Goal: Task Accomplishment & Management: Manage account settings

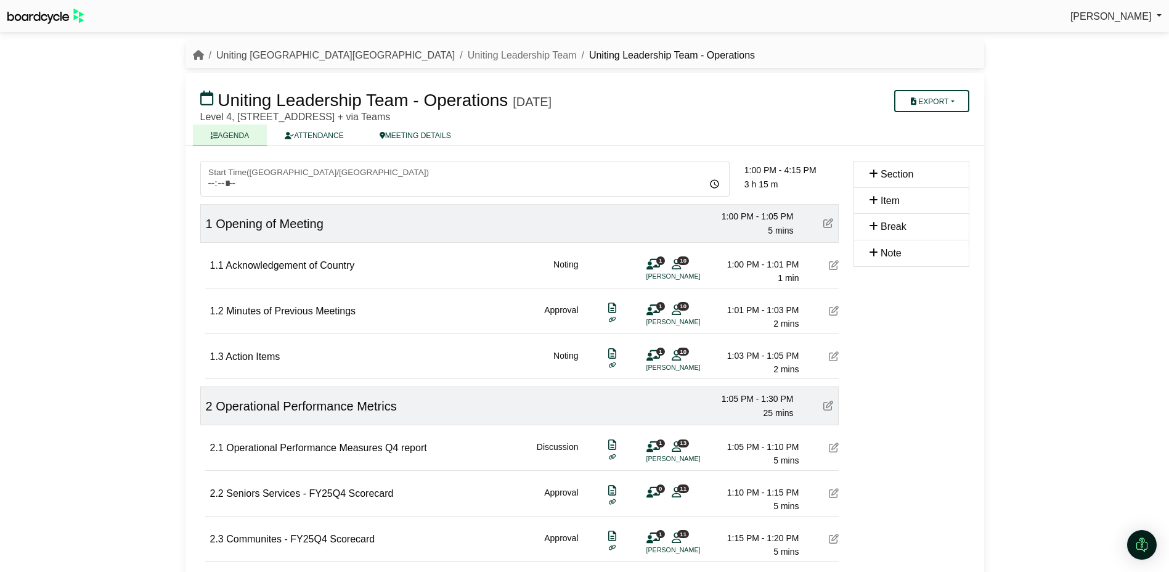
click at [270, 53] on link "Uniting [GEOGRAPHIC_DATA][GEOGRAPHIC_DATA]" at bounding box center [335, 55] width 238 height 10
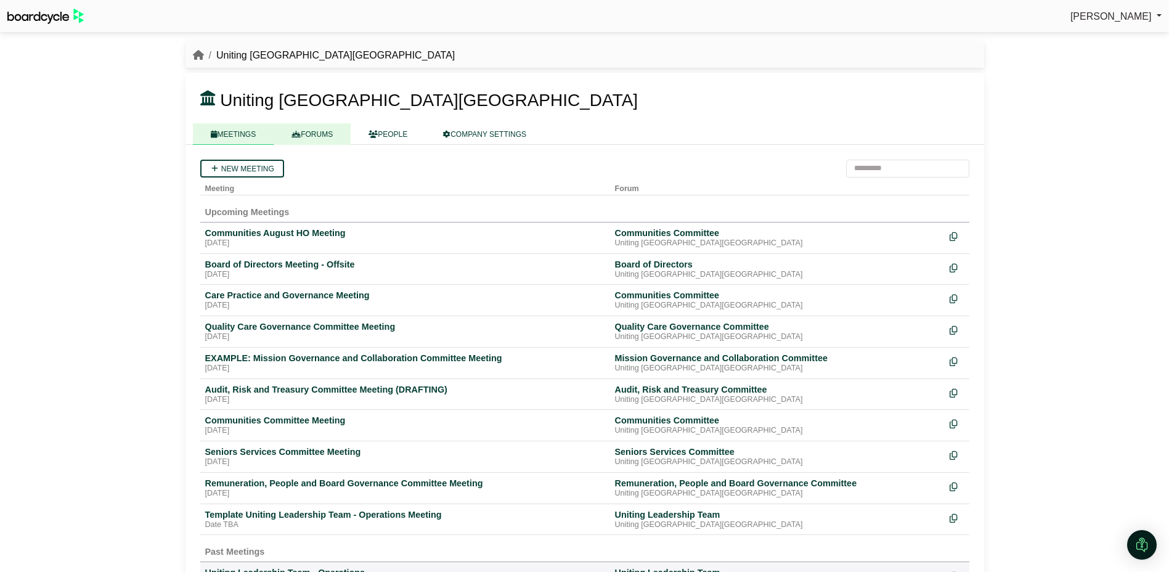
click at [320, 129] on link "FORUMS" at bounding box center [312, 134] width 77 height 22
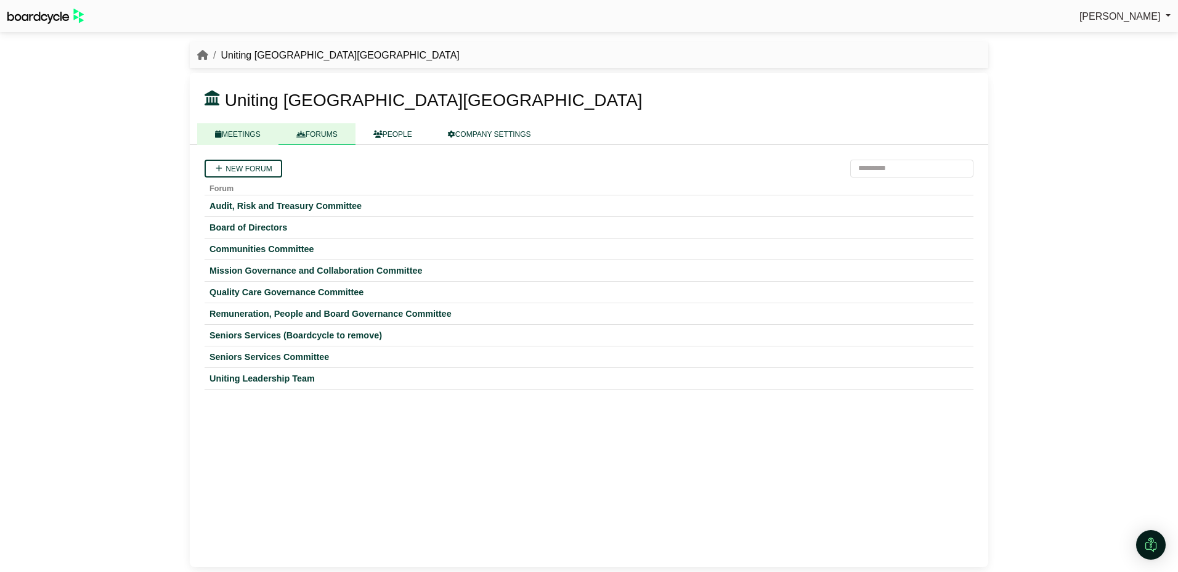
click at [246, 136] on link "MEETINGS" at bounding box center [237, 134] width 81 height 22
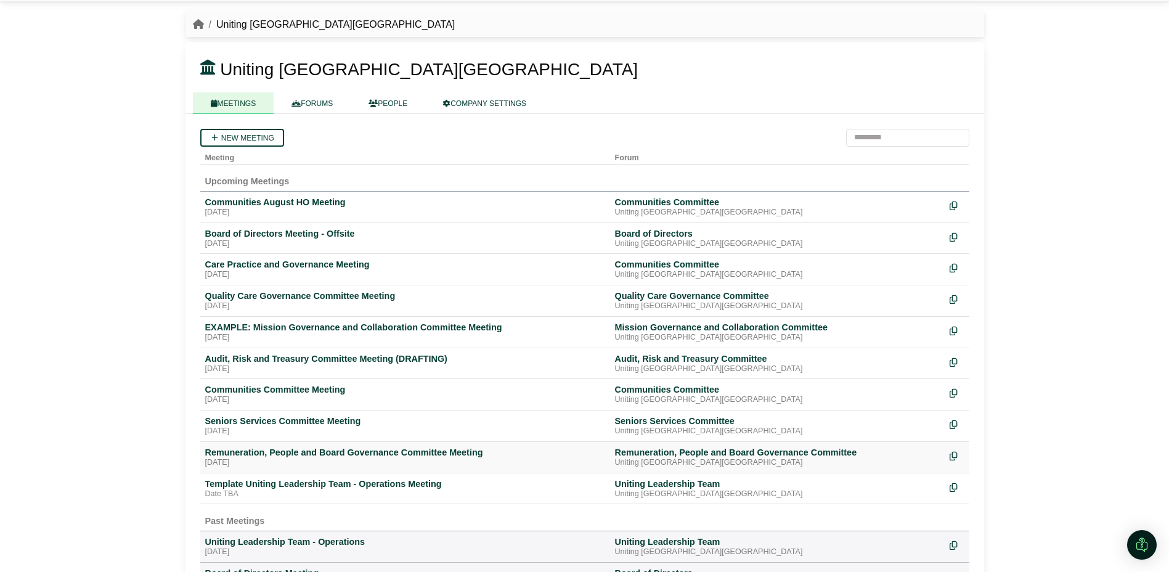
scroll to position [62, 0]
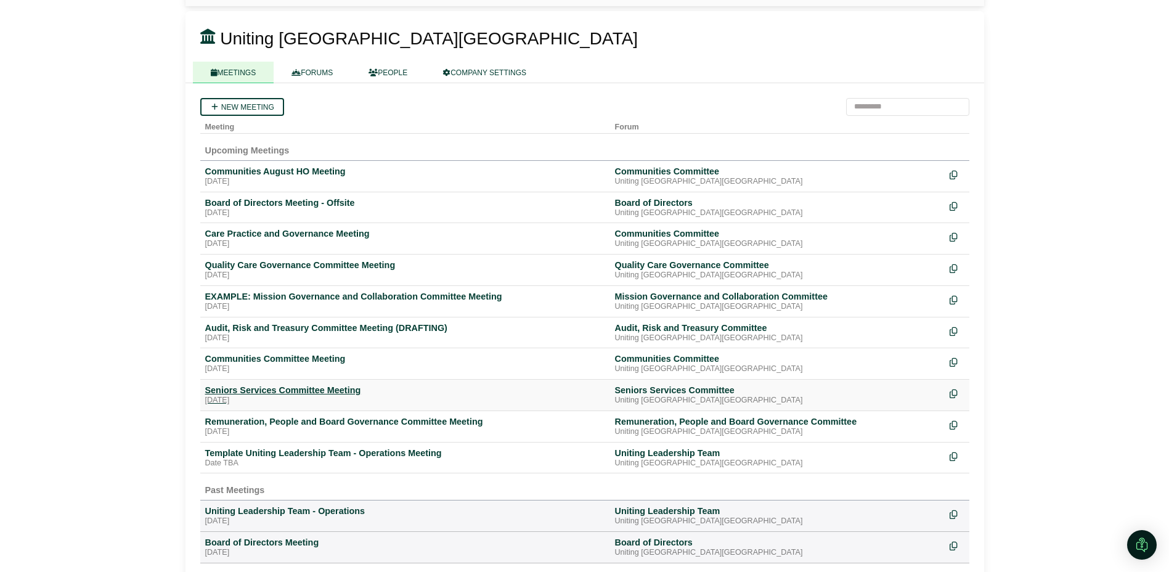
click at [261, 391] on div "Seniors Services Committee Meeting" at bounding box center [405, 389] width 400 height 11
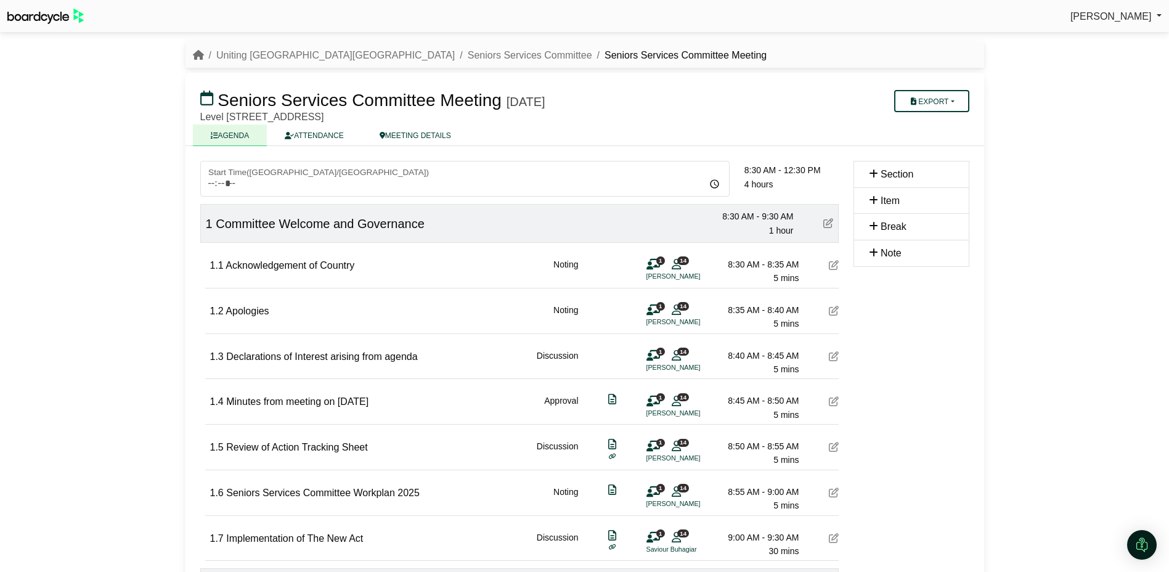
click at [835, 266] on icon at bounding box center [834, 265] width 10 height 10
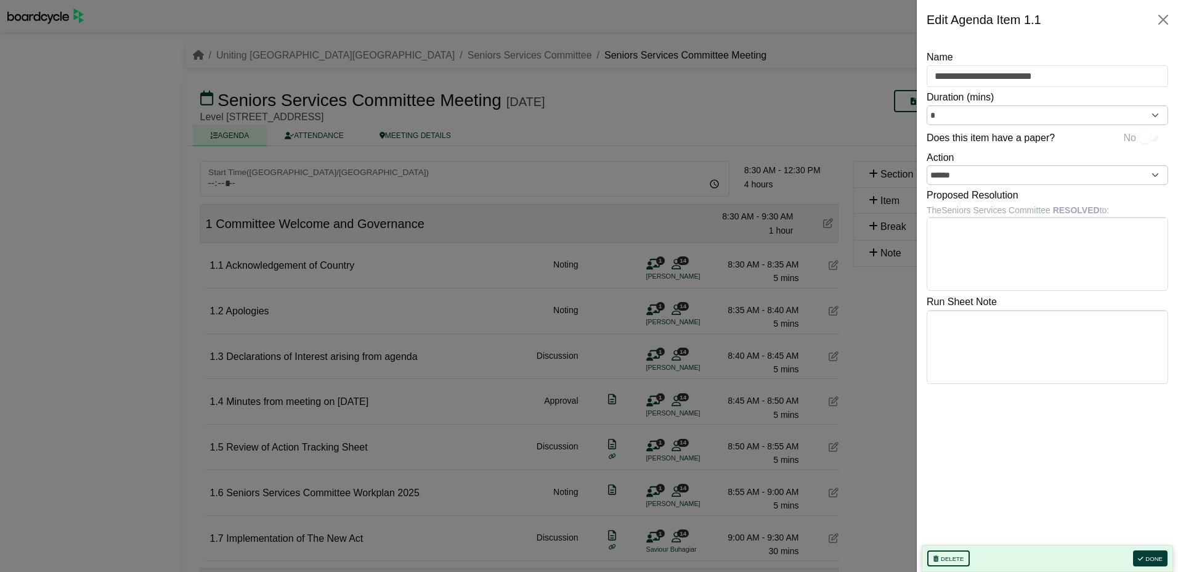
click at [951, 230] on body "Jana Ayre Sign Out Uniting NSW.ACT Seniors Services Committee Seniors Services …" at bounding box center [589, 286] width 1178 height 572
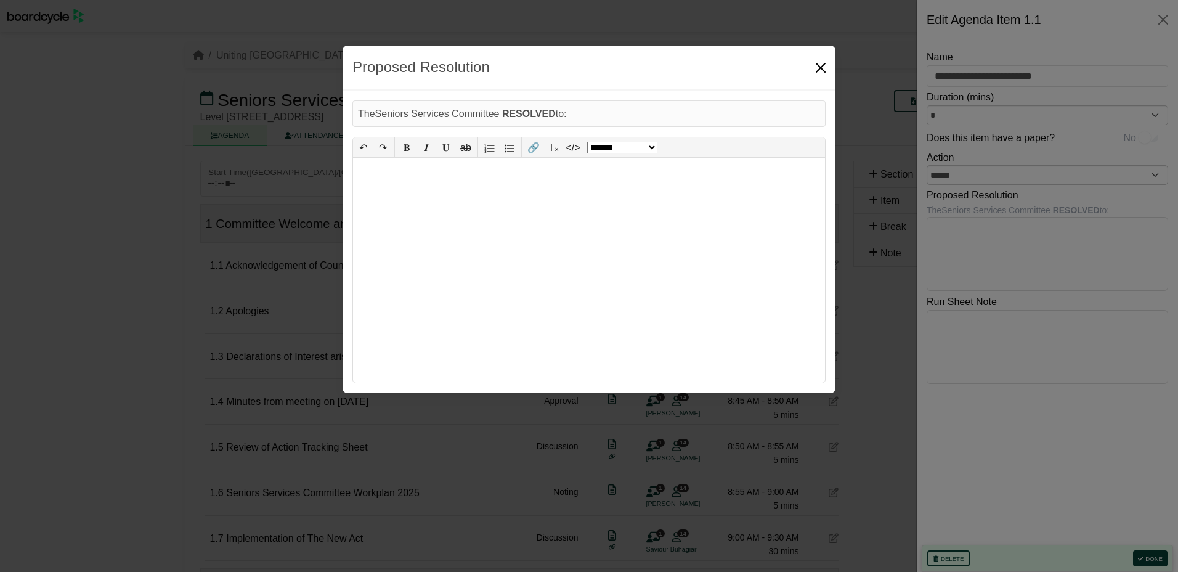
drag, startPoint x: 823, startPoint y: 70, endPoint x: 827, endPoint y: 79, distance: 10.2
click at [823, 71] on button "Close" at bounding box center [821, 68] width 20 height 20
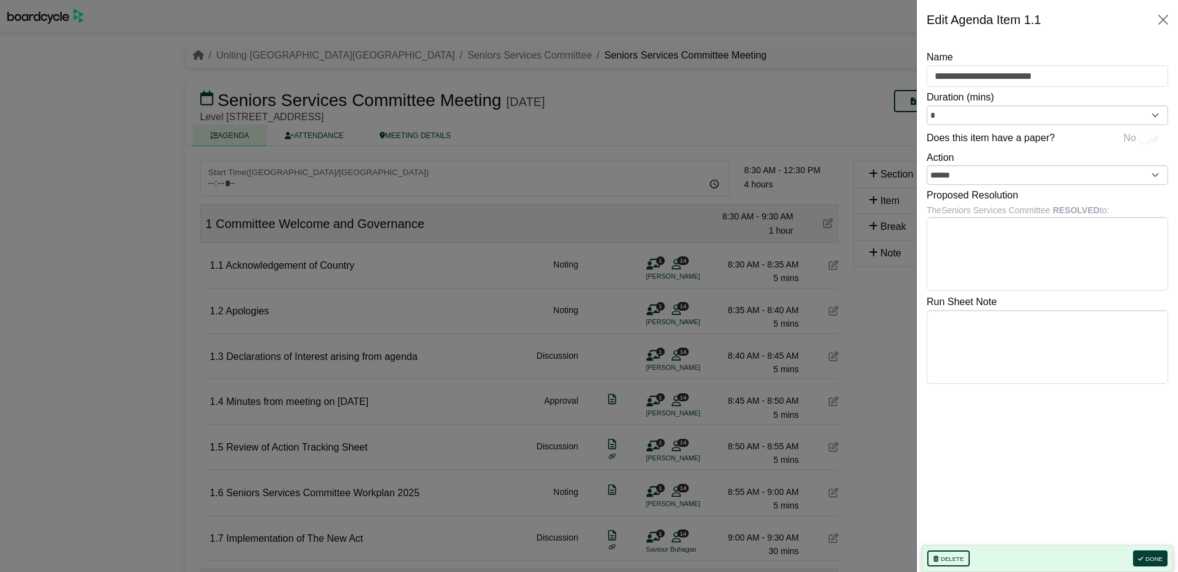
click at [977, 332] on body "Jana Ayre Sign Out Uniting NSW.ACT Seniors Services Committee Seniors Services …" at bounding box center [589, 286] width 1178 height 572
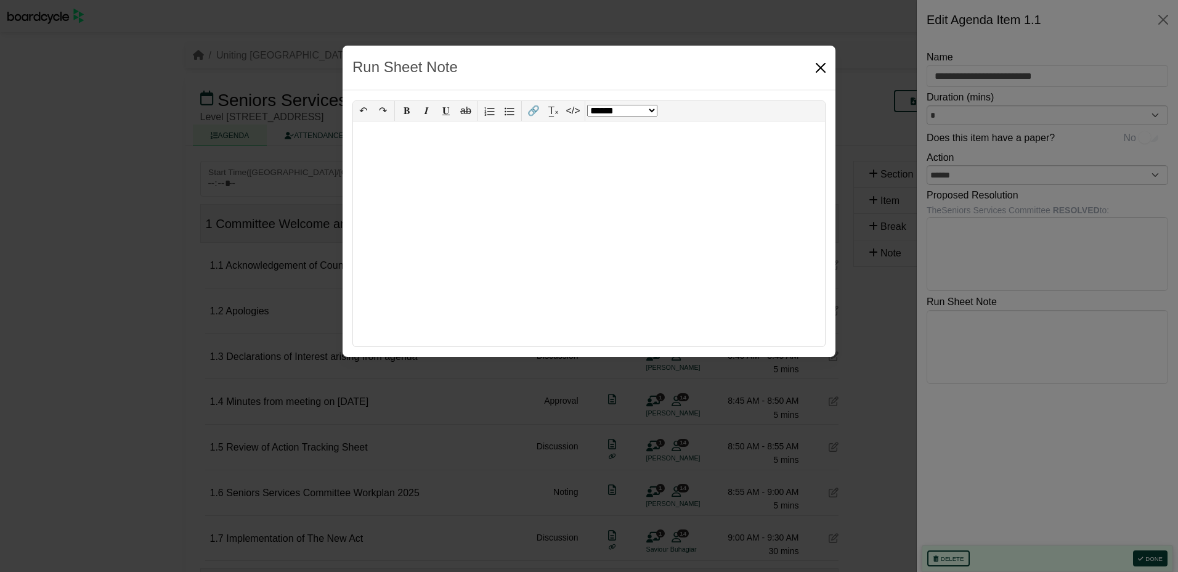
click at [818, 65] on button "Close" at bounding box center [821, 68] width 20 height 20
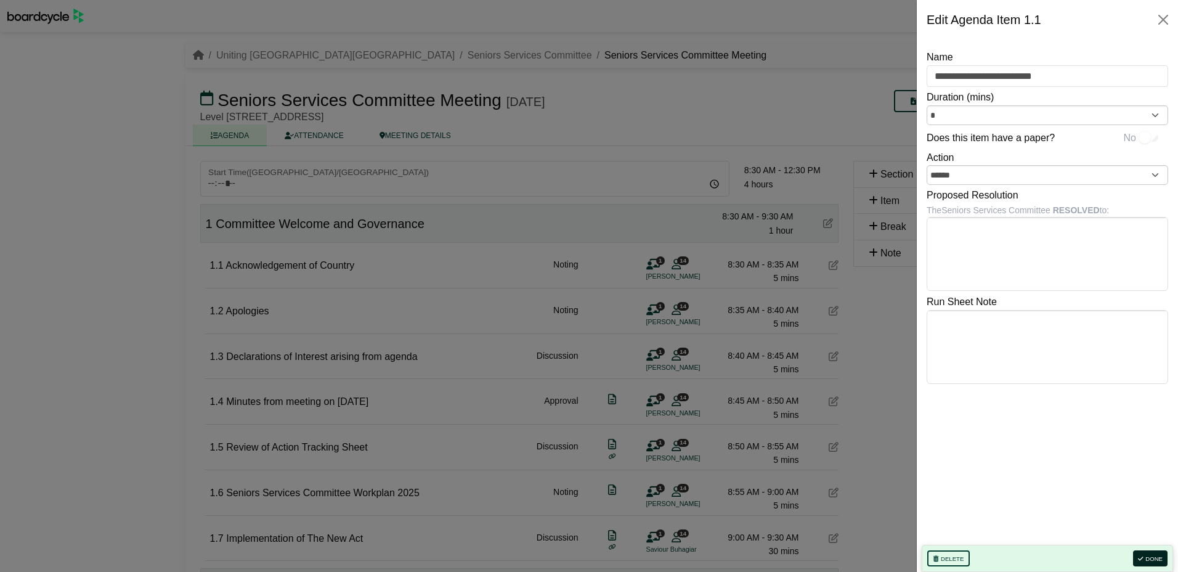
click at [1155, 561] on button "Done" at bounding box center [1150, 558] width 35 height 16
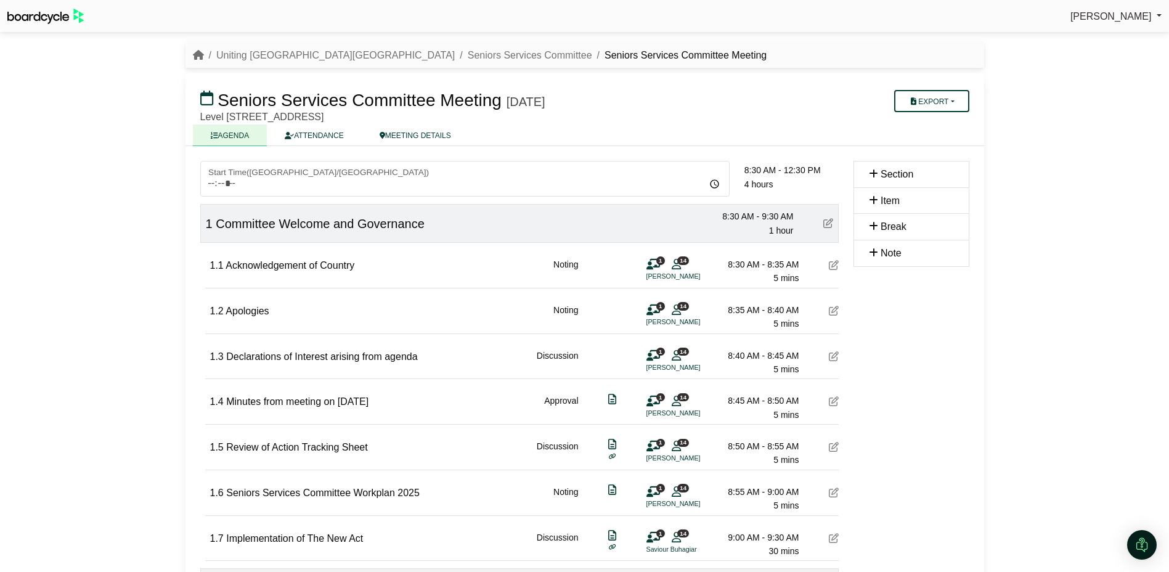
click at [654, 265] on icon at bounding box center [653, 264] width 14 height 1
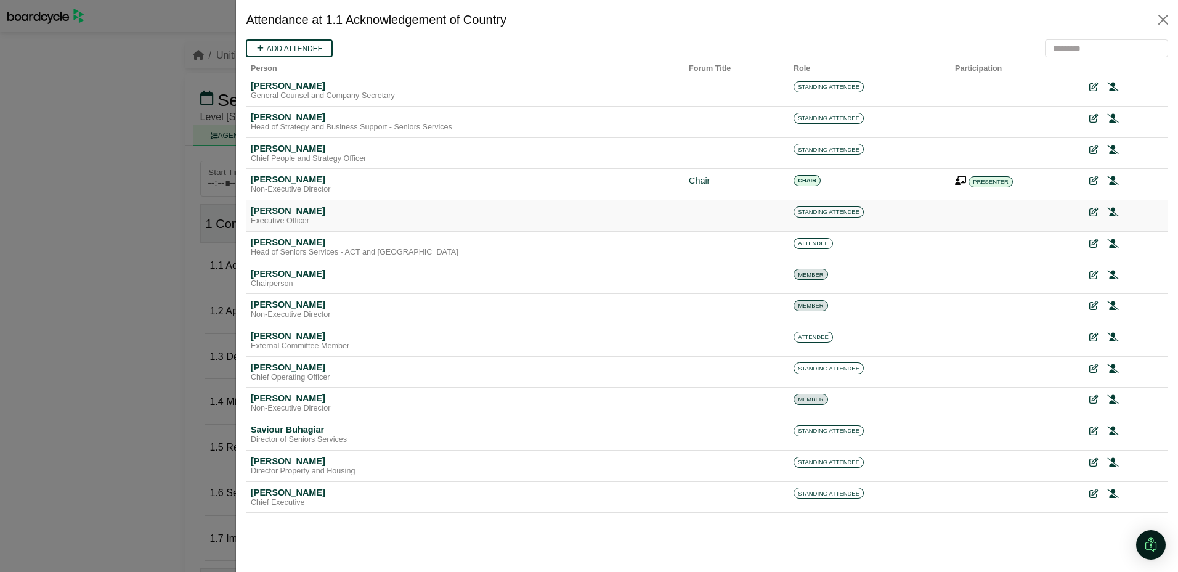
drag, startPoint x: 434, startPoint y: 173, endPoint x: 481, endPoint y: 212, distance: 61.2
click at [481, 212] on tbody "Clare Baxter General Counsel and Company Secretary STANDING ATTENDEE Connie Por…" at bounding box center [707, 293] width 922 height 437
click at [1163, 16] on button "Close" at bounding box center [1163, 20] width 20 height 20
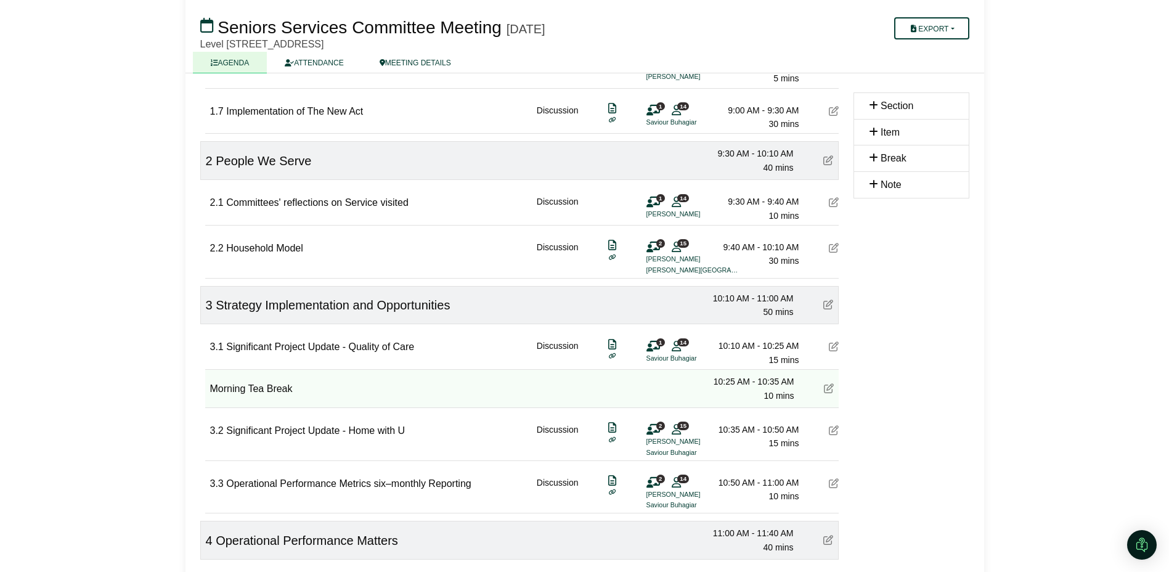
scroll to position [431, 0]
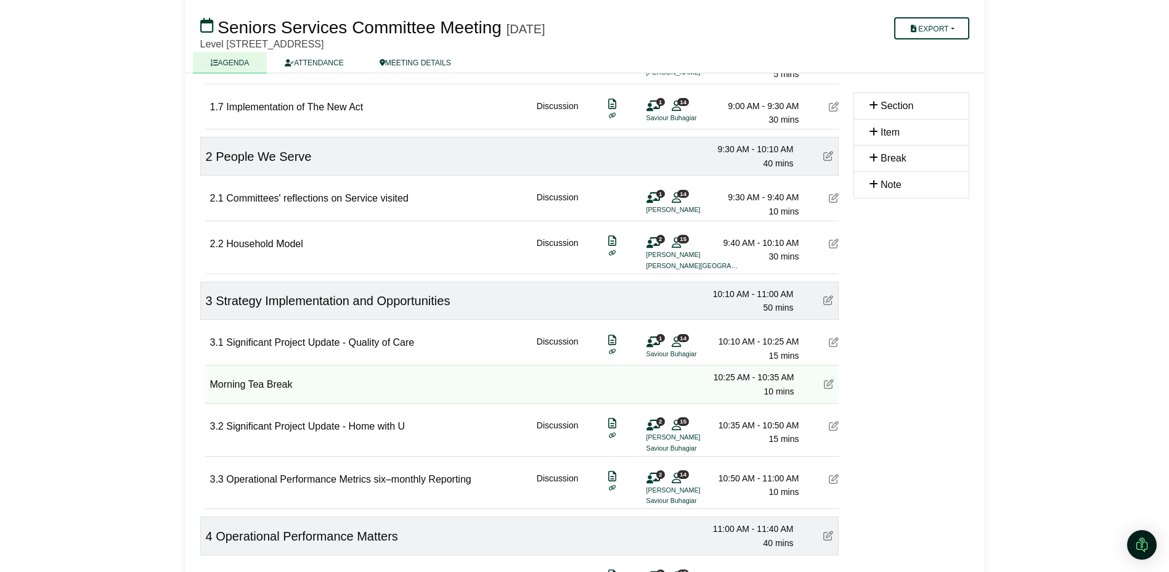
click at [837, 243] on icon at bounding box center [834, 243] width 10 height 10
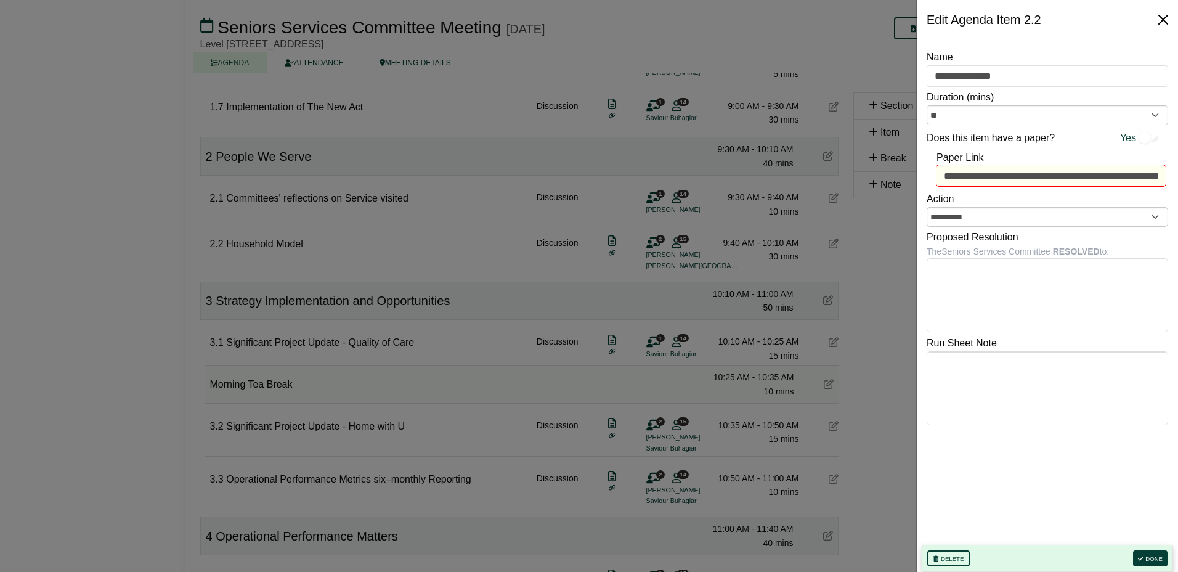
click at [1166, 22] on button "Close" at bounding box center [1163, 20] width 20 height 20
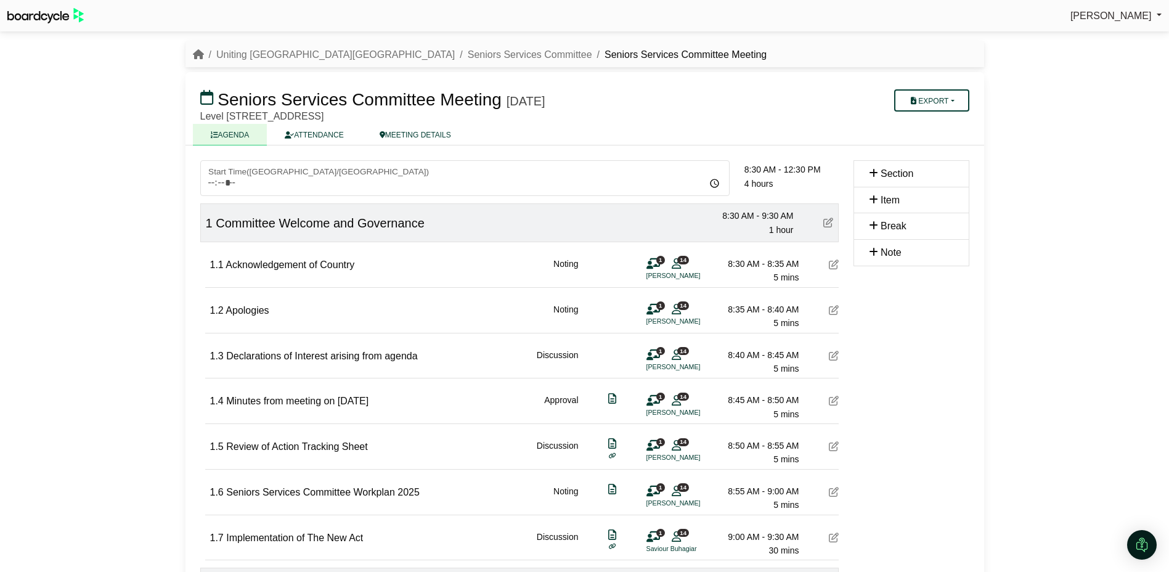
scroll to position [0, 0]
click at [313, 134] on link "ATTENDANCE" at bounding box center [314, 135] width 94 height 22
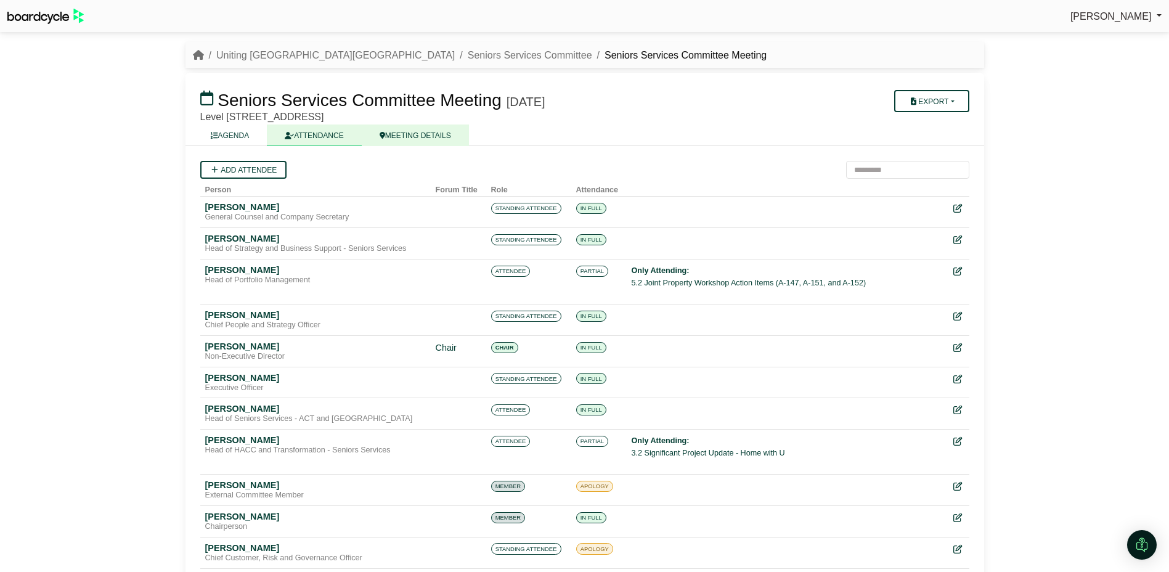
click at [399, 137] on link "MEETING DETAILS" at bounding box center [415, 135] width 107 height 22
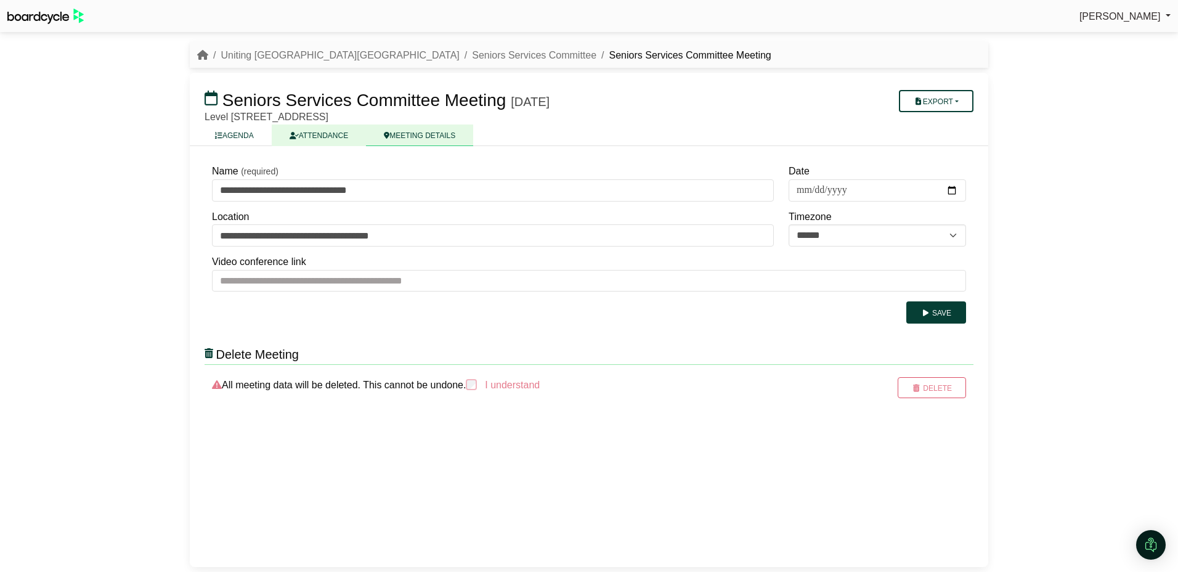
click at [318, 140] on link "ATTENDANCE" at bounding box center [319, 135] width 94 height 22
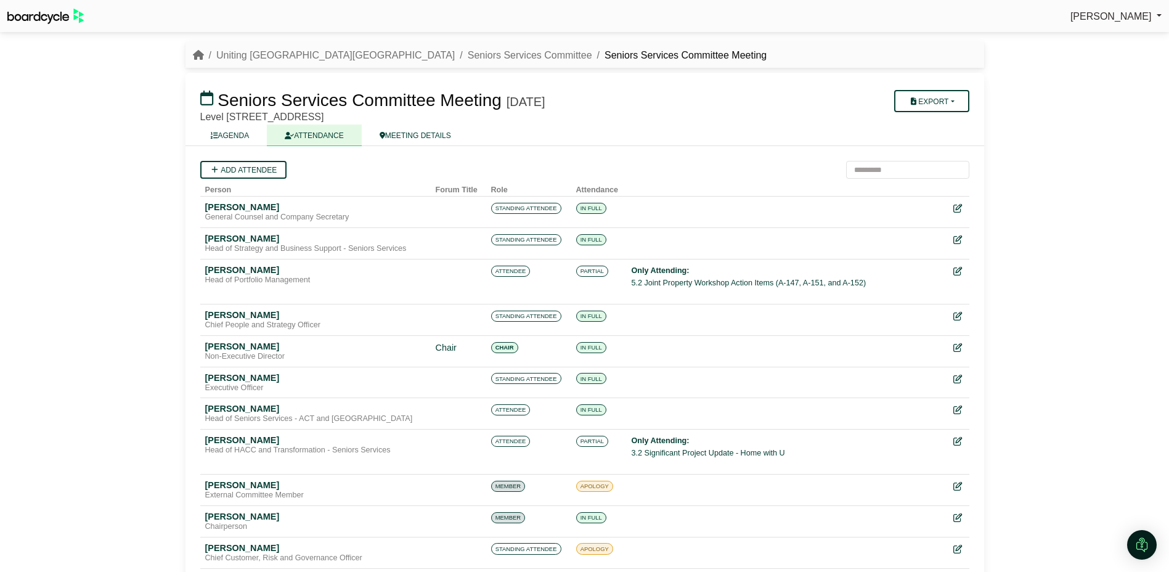
click at [249, 140] on link "AGENDA" at bounding box center [230, 135] width 75 height 22
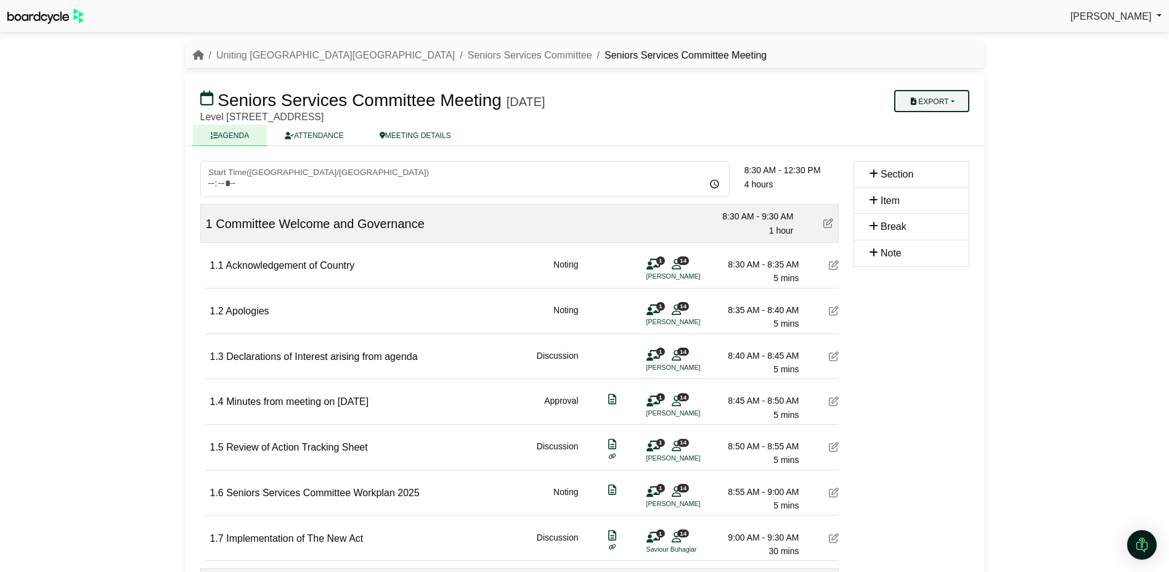
click at [942, 102] on button "Export" at bounding box center [931, 101] width 75 height 22
click at [933, 165] on link "Shell Minutes" at bounding box center [947, 159] width 107 height 18
click at [1134, 82] on div "Jana Ayre Sign Out Uniting NSW.ACT Seniors Services Committee Seniors Services …" at bounding box center [584, 286] width 1169 height 572
click at [960, 103] on button "Export" at bounding box center [931, 101] width 75 height 22
click at [938, 181] on link "Diligent Bookbuilder" at bounding box center [947, 178] width 107 height 18
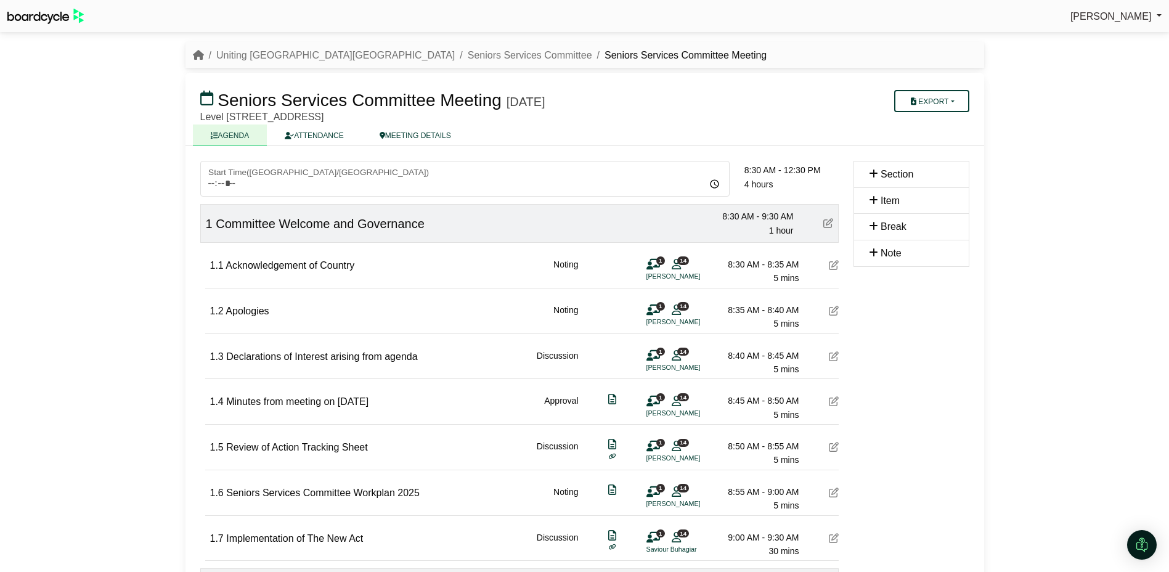
drag, startPoint x: 258, startPoint y: 26, endPoint x: 269, endPoint y: 52, distance: 27.8
click at [269, 52] on div "Jana Ayre Sign Out Uniting NSW.ACT Seniors Services Committee Seniors Services …" at bounding box center [584, 286] width 1169 height 572
drag, startPoint x: 269, startPoint y: 52, endPoint x: 277, endPoint y: 137, distance: 86.0
click at [286, 138] on icon at bounding box center [289, 135] width 9 height 7
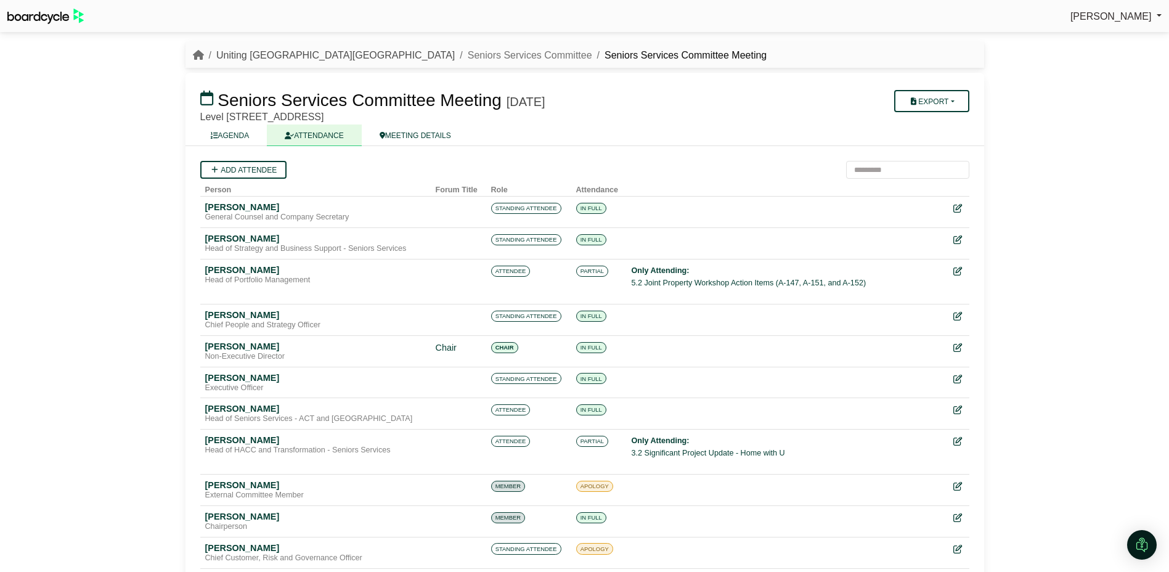
click at [254, 54] on link "Uniting [GEOGRAPHIC_DATA][GEOGRAPHIC_DATA]" at bounding box center [335, 55] width 238 height 10
